Goal: Task Accomplishment & Management: Use online tool/utility

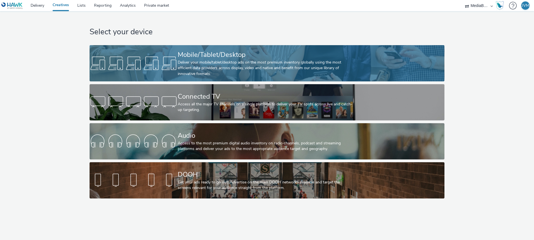
click at [250, 60] on div "Deliver your mobile/tablet/desktop ads on the most premium inventory globally u…" at bounding box center [266, 68] width 176 height 17
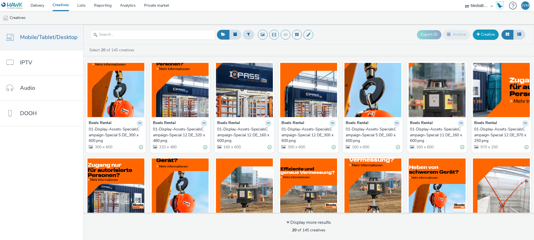
click at [487, 30] on link "Creative" at bounding box center [486, 35] width 26 height 10
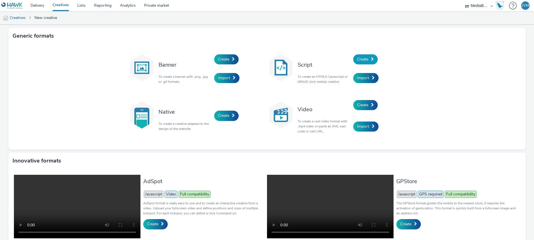
click at [368, 58] on span "Create" at bounding box center [362, 59] width 11 height 5
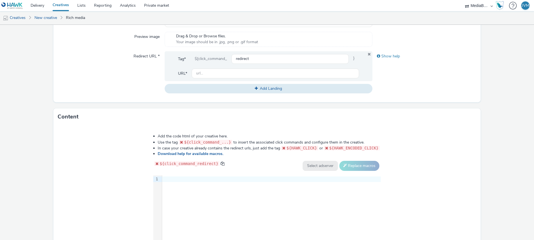
scroll to position [238, 0]
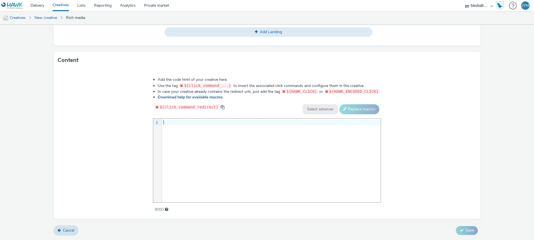
click at [199, 127] on div "9 1 ›" at bounding box center [267, 160] width 228 height 83
click at [189, 132] on div "9 1 ›" at bounding box center [267, 160] width 228 height 83
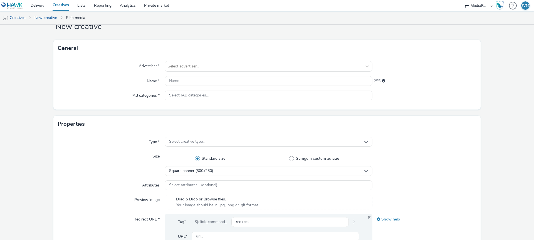
scroll to position [0, 0]
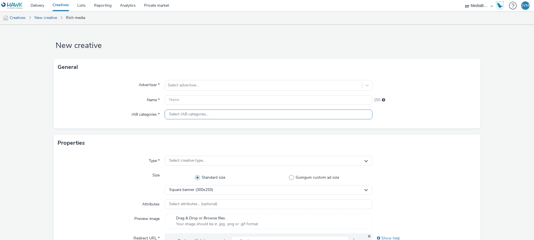
click at [226, 116] on div "Select IAB categories..." at bounding box center [269, 114] width 208 height 10
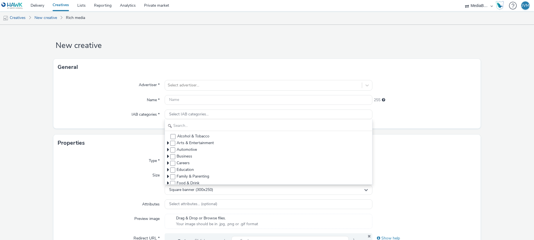
click at [101, 173] on div "Size" at bounding box center [111, 182] width 107 height 24
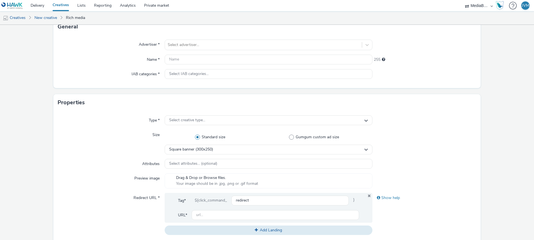
scroll to position [48, 0]
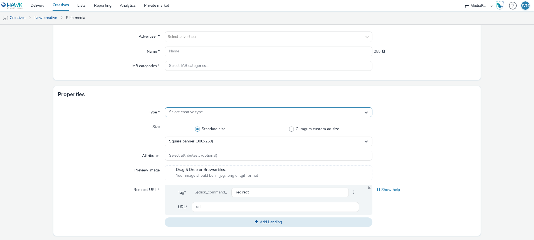
click at [194, 112] on span "Select creative type..." at bounding box center [187, 112] width 36 height 5
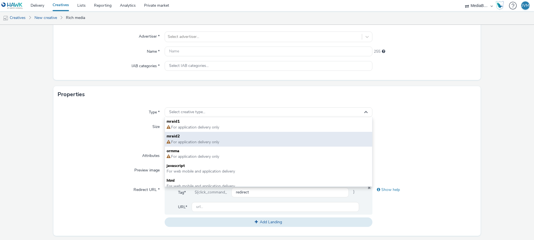
scroll to position [4, 0]
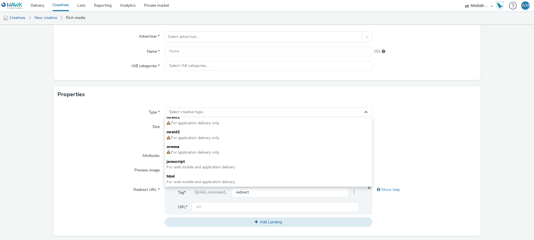
click at [70, 143] on div "Size" at bounding box center [111, 134] width 107 height 24
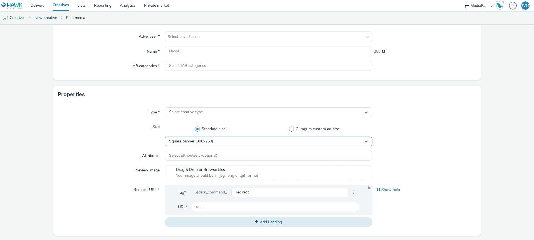
click at [222, 140] on div "Square banner (300x250)" at bounding box center [269, 141] width 208 height 10
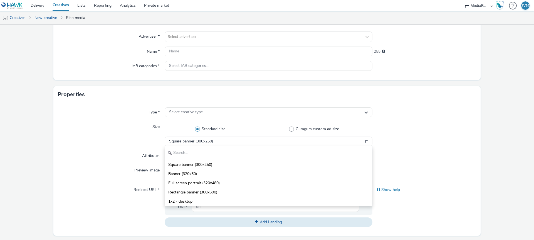
click at [85, 154] on div "Attributes" at bounding box center [111, 156] width 107 height 10
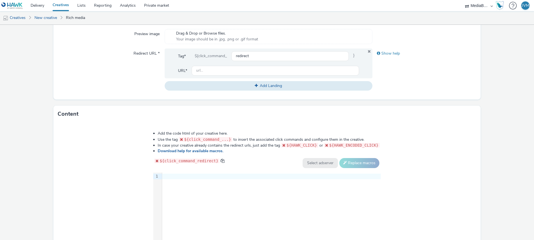
scroll to position [238, 0]
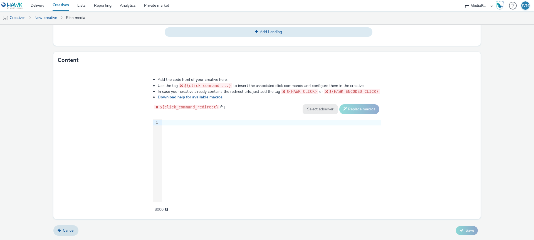
click at [223, 149] on div "9 1 ›" at bounding box center [267, 160] width 228 height 83
click at [33, 141] on form "New creative General Advertiser * Select advertiser... Name * 255 IAB categorie…" at bounding box center [267, 13] width 534 height 453
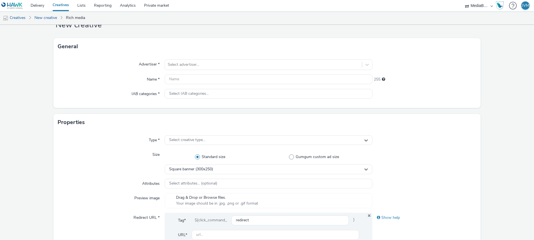
scroll to position [0, 0]
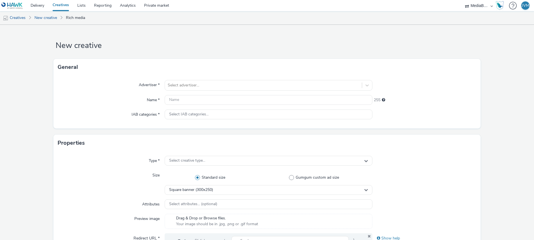
click at [246, 67] on div "General" at bounding box center [267, 67] width 428 height 17
